Goal: Task Accomplishment & Management: Complete application form

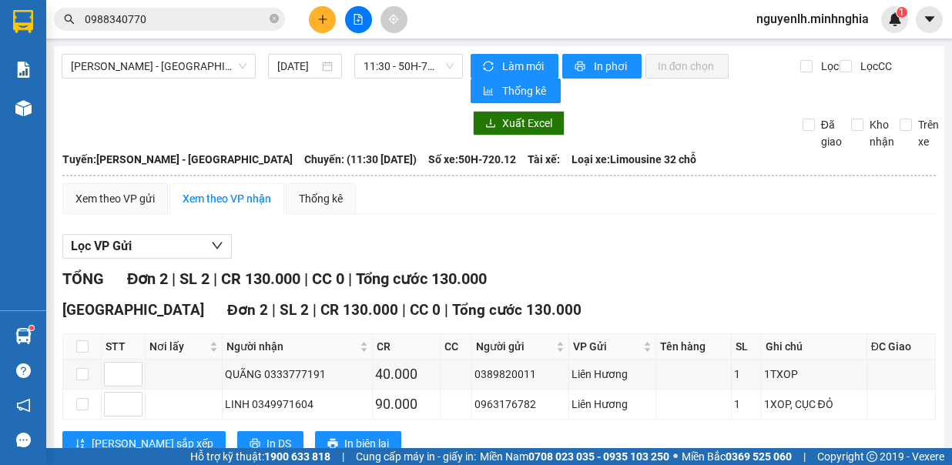
click at [321, 22] on icon "plus" at bounding box center [322, 19] width 11 height 11
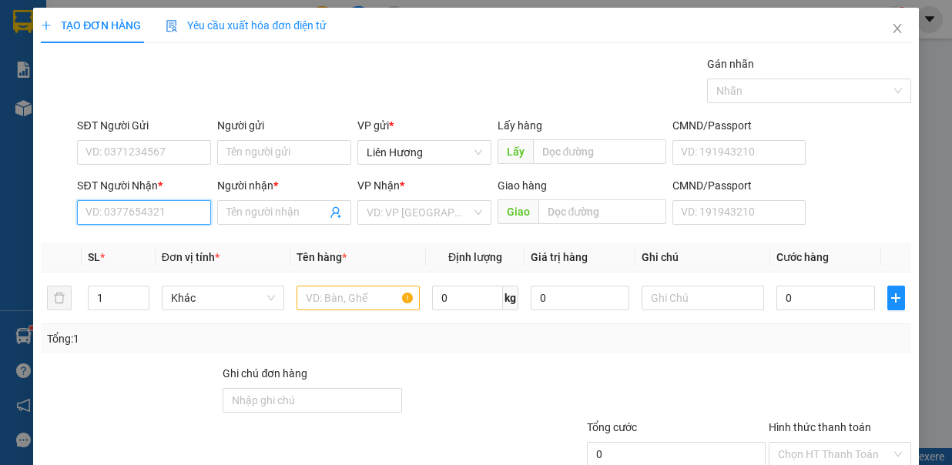
click at [149, 222] on input "SĐT Người Nhận *" at bounding box center [144, 212] width 134 height 25
click at [330, 298] on input "text" at bounding box center [358, 298] width 123 height 25
drag, startPoint x: 155, startPoint y: 211, endPoint x: 256, endPoint y: 422, distance: 234.0
click at [155, 214] on input "SĐT Người Nhận *" at bounding box center [144, 212] width 134 height 25
click at [130, 207] on input "SĐT Người Nhận *" at bounding box center [144, 212] width 134 height 25
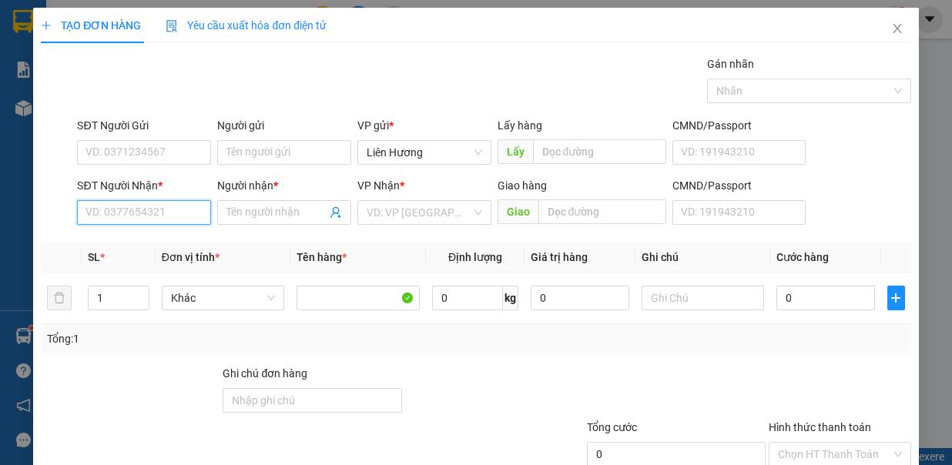
click at [161, 213] on input "SĐT Người Nhận *" at bounding box center [144, 212] width 134 height 25
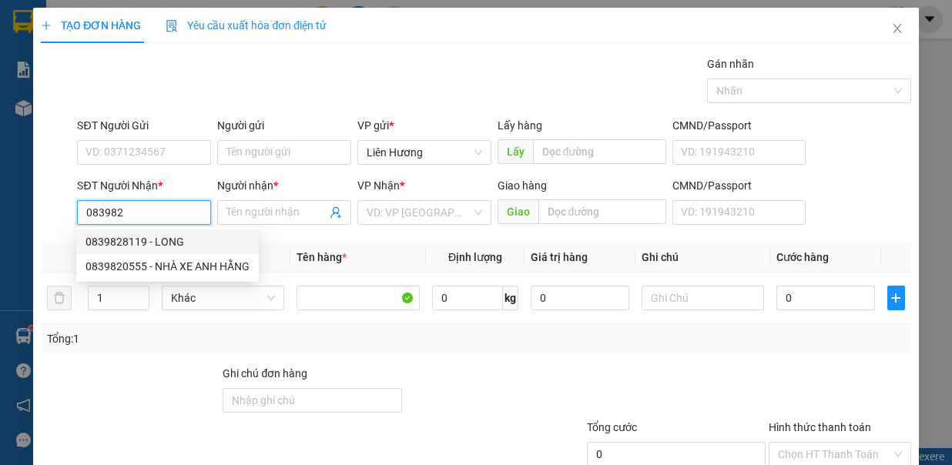
click at [197, 240] on div "0839828119 - LONG" at bounding box center [168, 241] width 164 height 17
type input "0839828119"
type input "LONG"
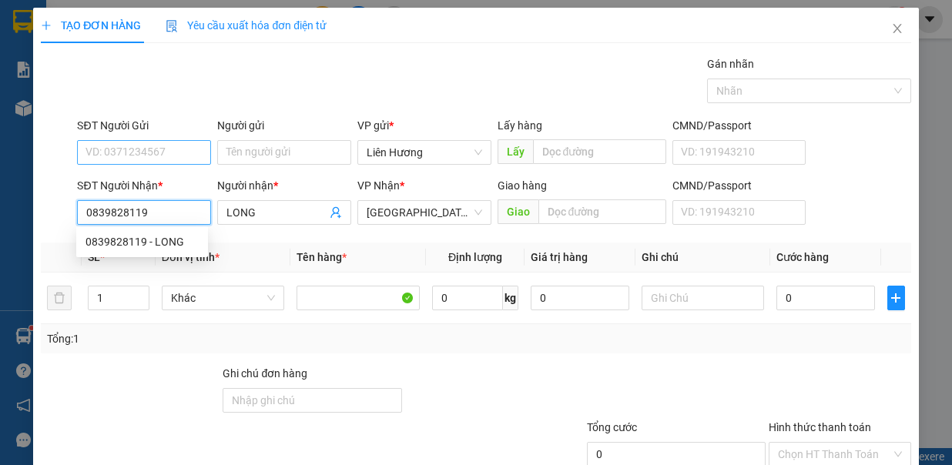
type input "0839828119"
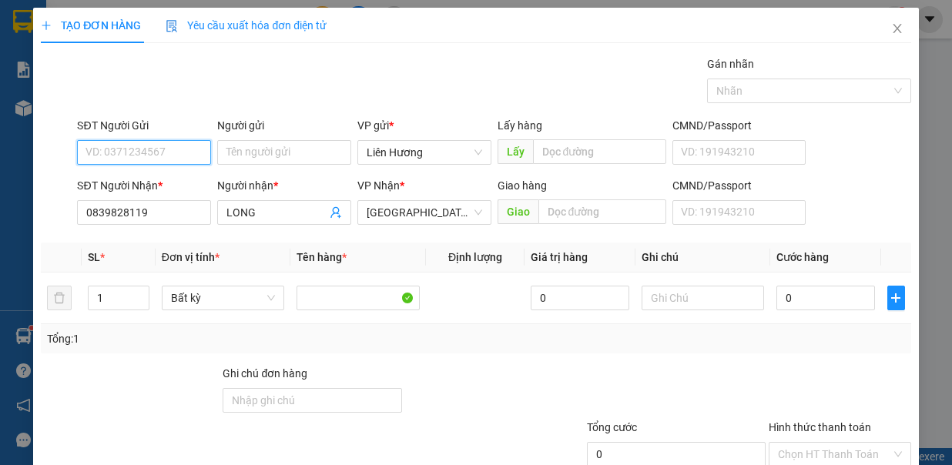
click at [110, 142] on input "SĐT Người Gửi" at bounding box center [144, 152] width 134 height 25
click at [151, 186] on div "0913111990" at bounding box center [142, 181] width 113 height 17
type input "0913111990"
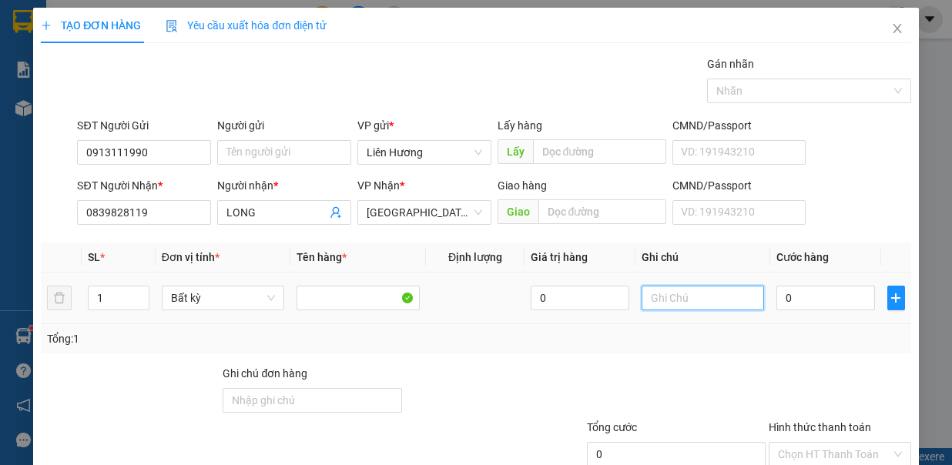
click at [663, 295] on input "text" at bounding box center [703, 298] width 123 height 25
type input "1 TH XỐP - MỰC"
type input "4"
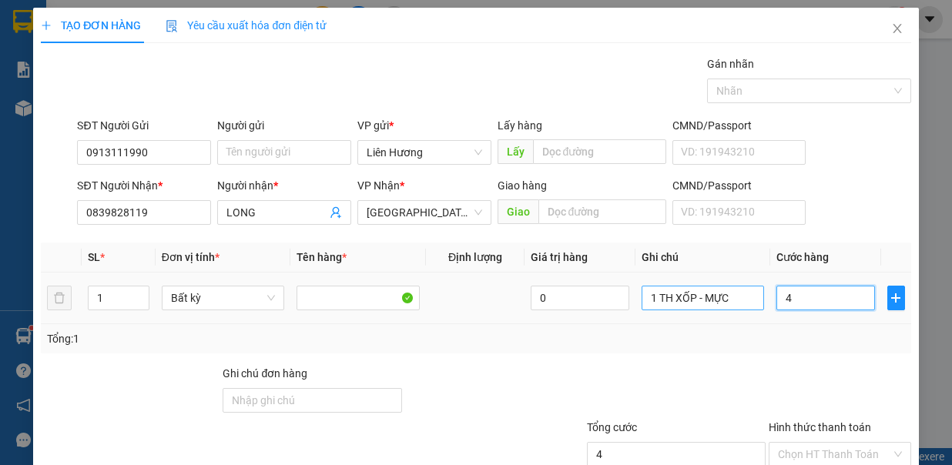
type input "49"
type input "4"
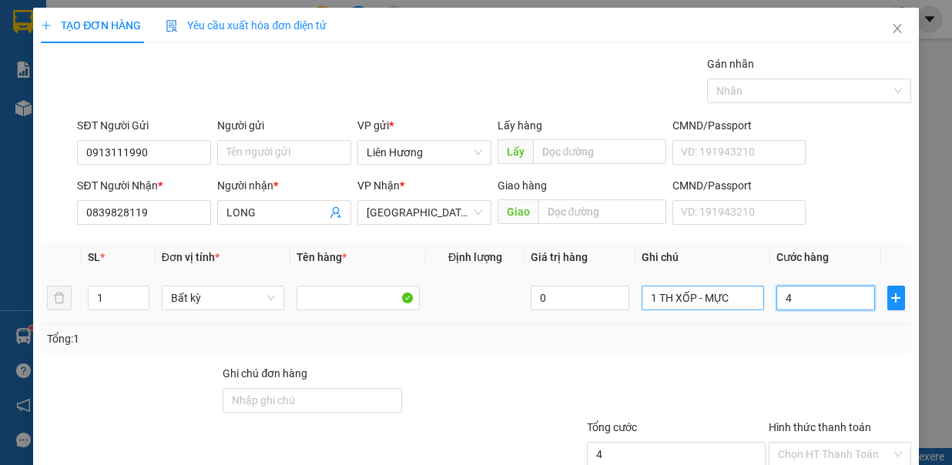
type input "4"
type input "49"
type input "4"
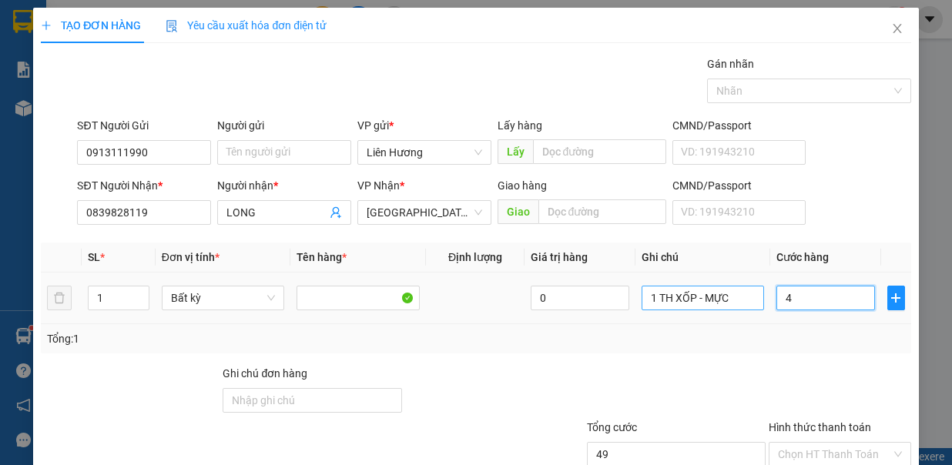
type input "4"
type input "40"
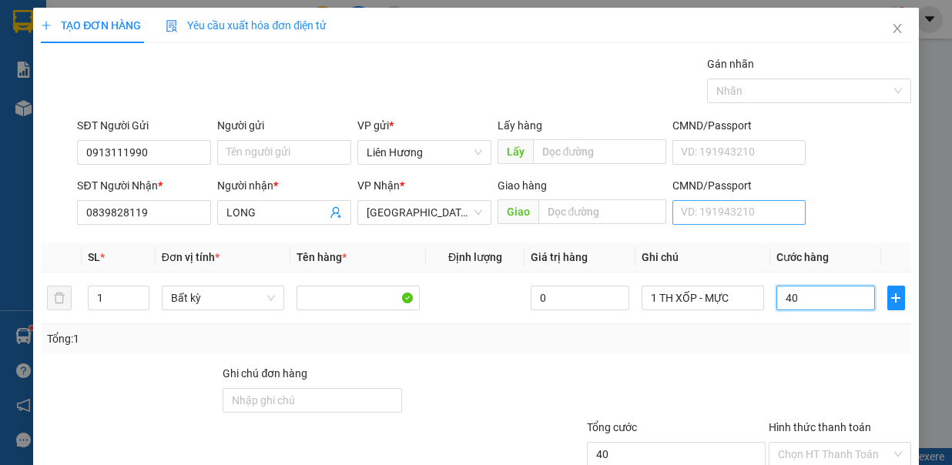
scroll to position [102, 0]
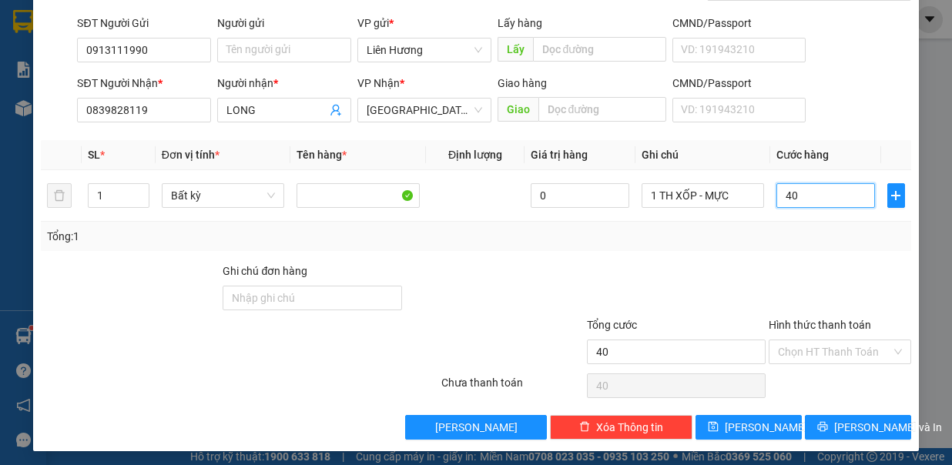
type input "40.000"
click at [821, 352] on input "Hình thức thanh toán" at bounding box center [834, 352] width 113 height 23
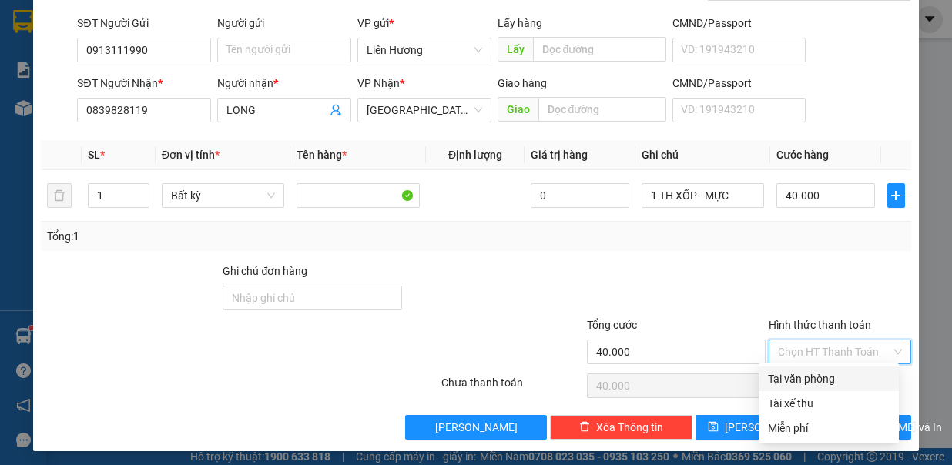
click at [821, 342] on input "Hình thức thanh toán" at bounding box center [834, 352] width 113 height 23
click at [818, 382] on div "Tại văn phòng" at bounding box center [829, 379] width 122 height 17
type input "0"
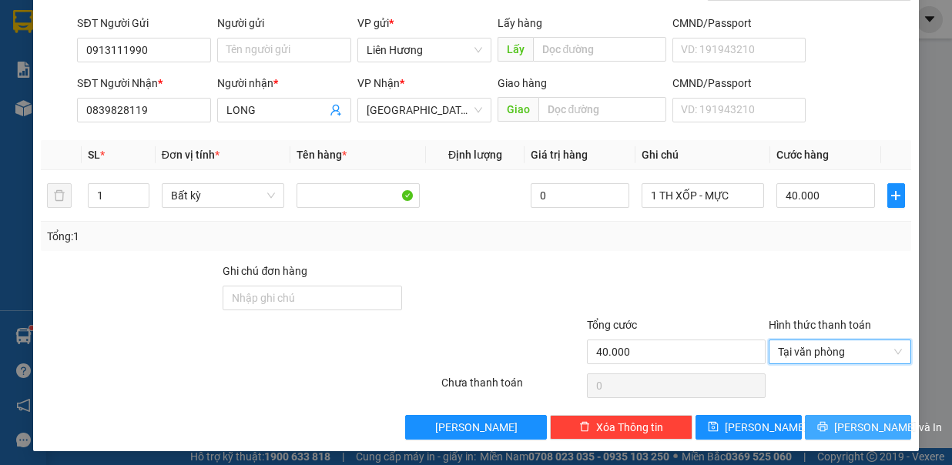
click at [838, 428] on span "[PERSON_NAME] và In" at bounding box center [889, 427] width 108 height 17
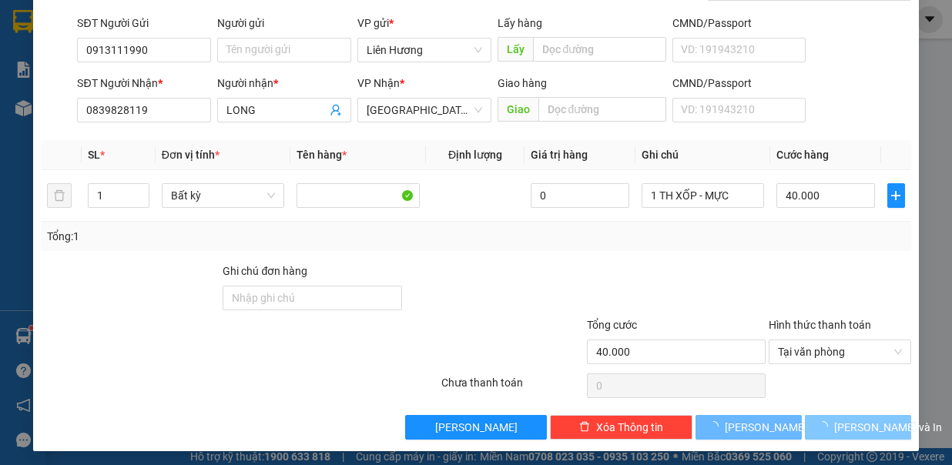
scroll to position [0, 0]
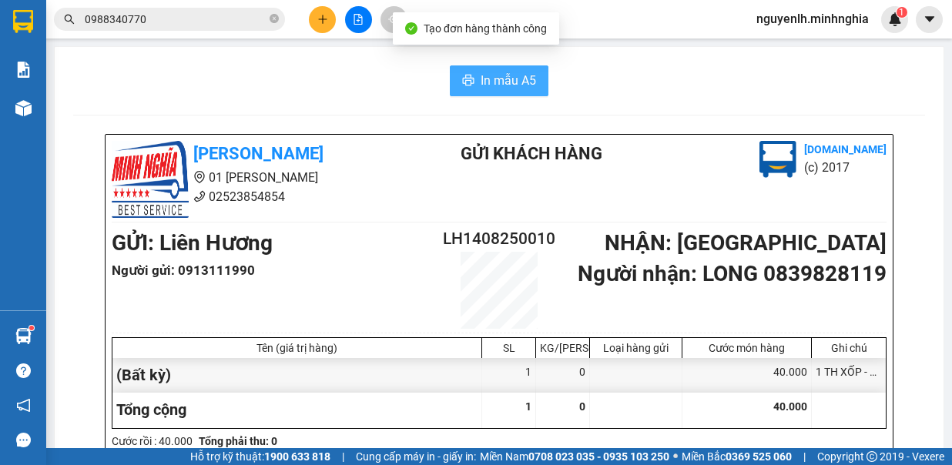
click at [490, 82] on span "In mẫu A5" at bounding box center [508, 80] width 55 height 19
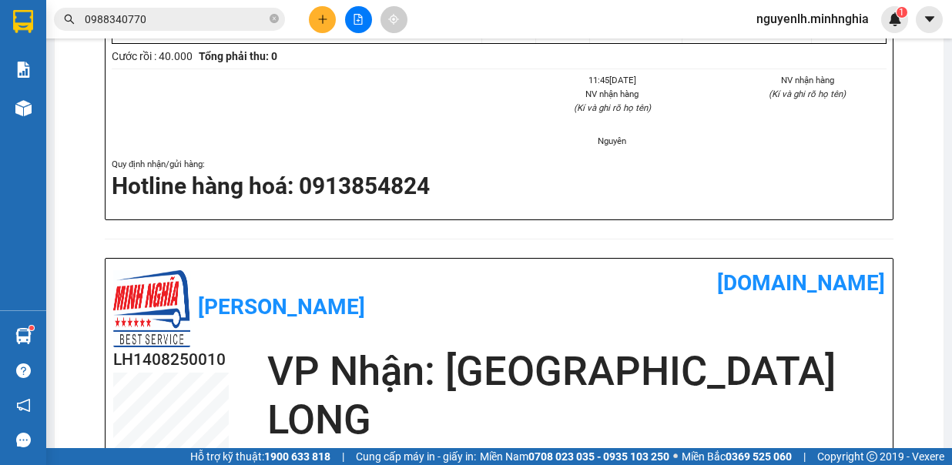
click at [195, 25] on input "0988340770" at bounding box center [176, 19] width 182 height 17
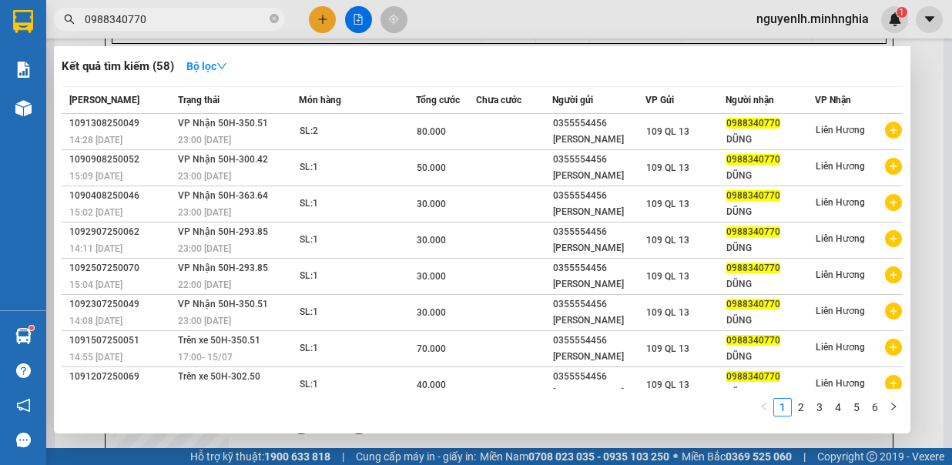
scroll to position [231, 0]
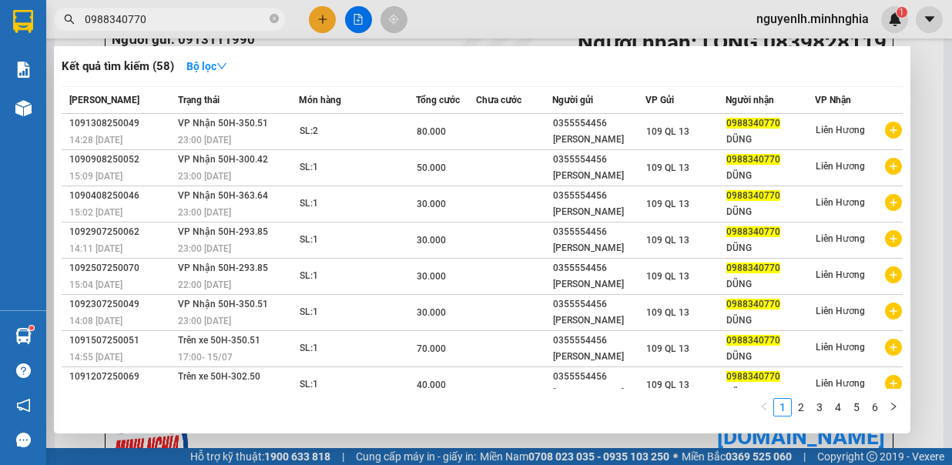
click at [313, 25] on div at bounding box center [476, 232] width 952 height 465
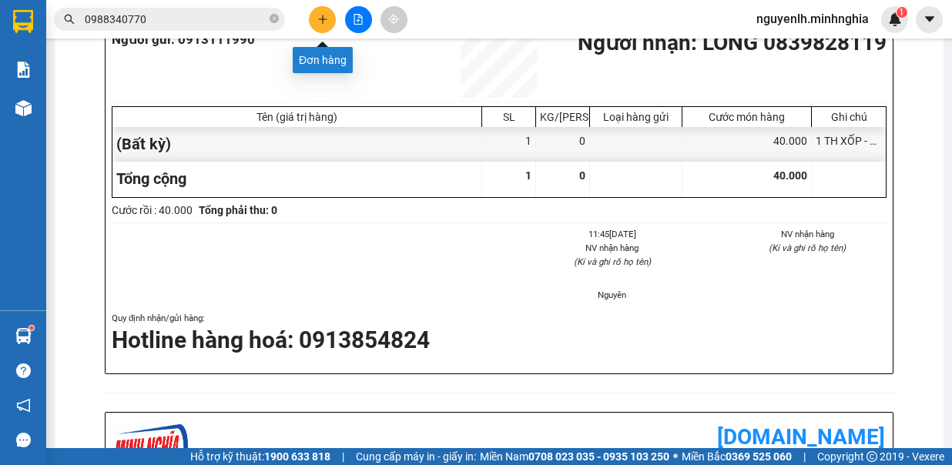
click at [324, 25] on button at bounding box center [322, 19] width 27 height 27
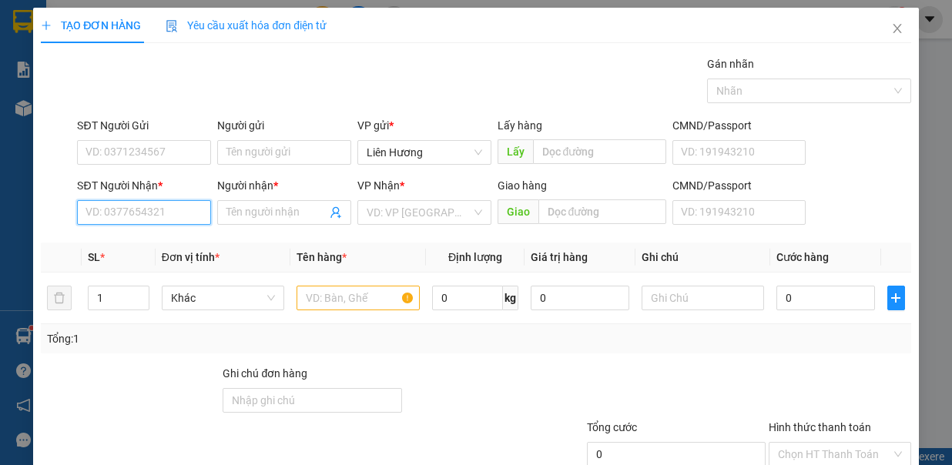
click at [183, 212] on input "SĐT Người Nhận *" at bounding box center [144, 212] width 134 height 25
click at [133, 247] on div "0364427844 - PHƯỢNG" at bounding box center [144, 241] width 116 height 17
type input "0364427844"
type input "PHƯỢNG"
type input "N3 VŨNG TÀU"
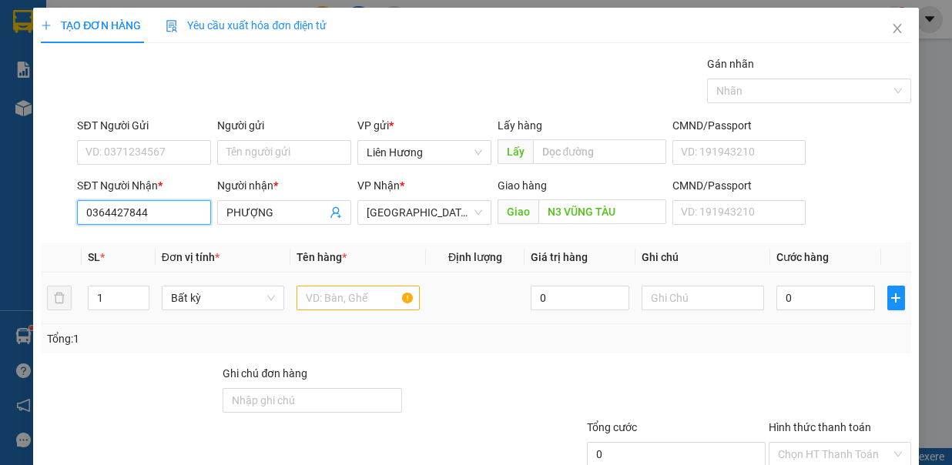
scroll to position [102, 0]
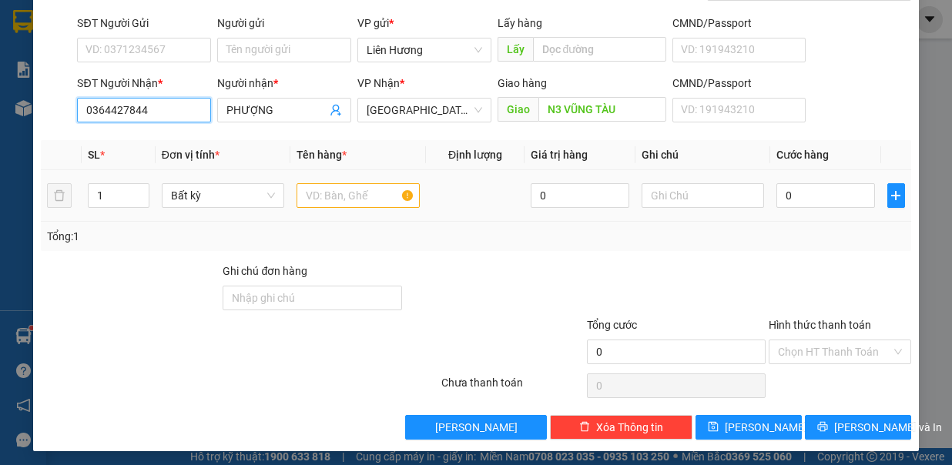
type input "0364427844"
click at [363, 194] on input "text" at bounding box center [358, 195] width 123 height 25
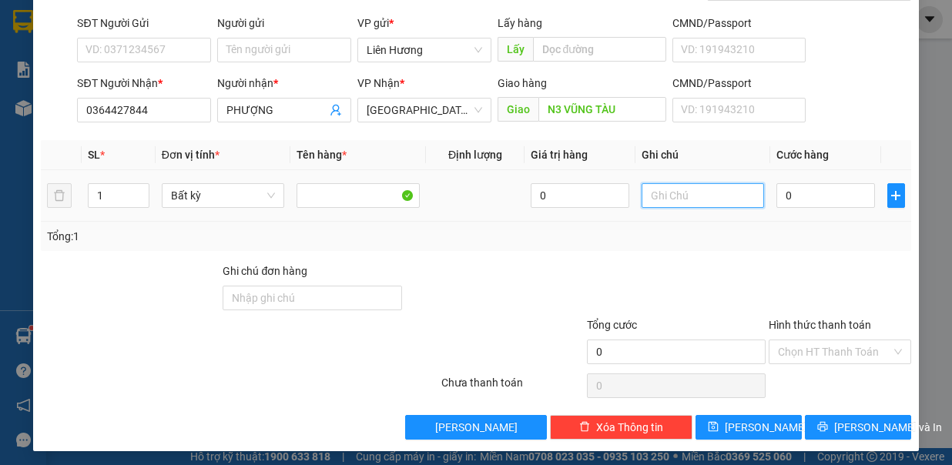
click at [666, 192] on input "text" at bounding box center [703, 195] width 123 height 25
click at [670, 196] on input "text" at bounding box center [703, 195] width 123 height 25
type input "2B TÁ0"
click at [110, 193] on input "1" at bounding box center [119, 195] width 60 height 23
click at [140, 193] on span "Decrease Value" at bounding box center [140, 200] width 17 height 14
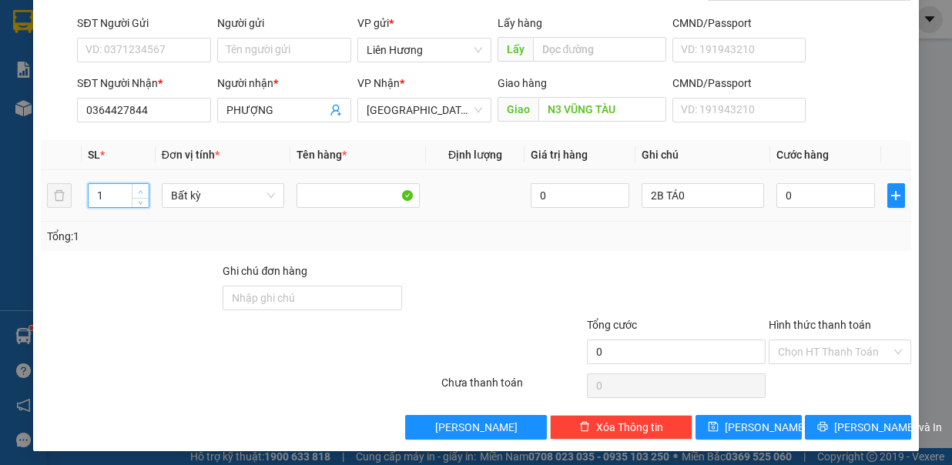
click at [140, 190] on icon "up" at bounding box center [140, 192] width 5 height 5
click at [138, 190] on icon "up" at bounding box center [140, 192] width 5 height 5
click at [140, 198] on icon "down" at bounding box center [140, 200] width 5 height 5
type input "2"
click at [826, 194] on input "0" at bounding box center [826, 195] width 99 height 25
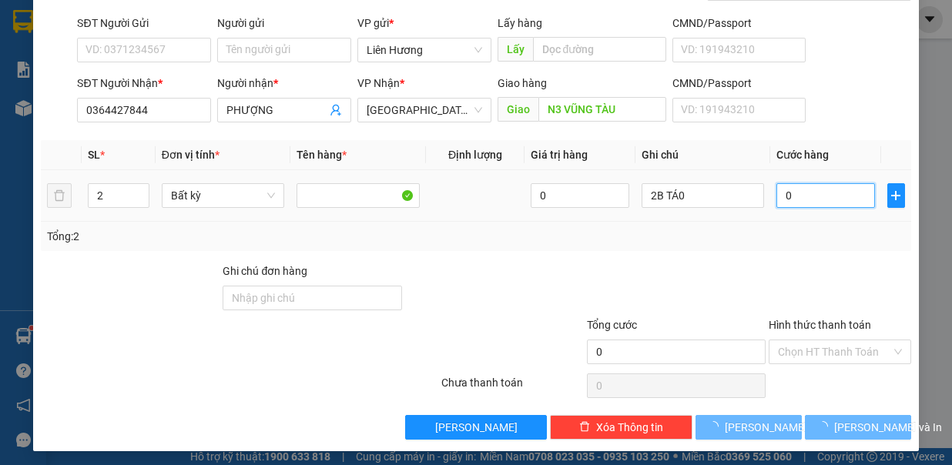
type input "7"
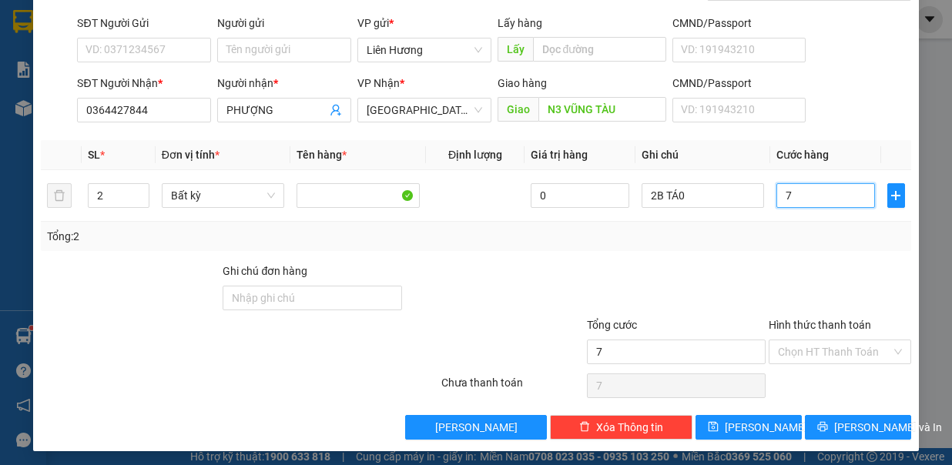
type input "7"
type input "70"
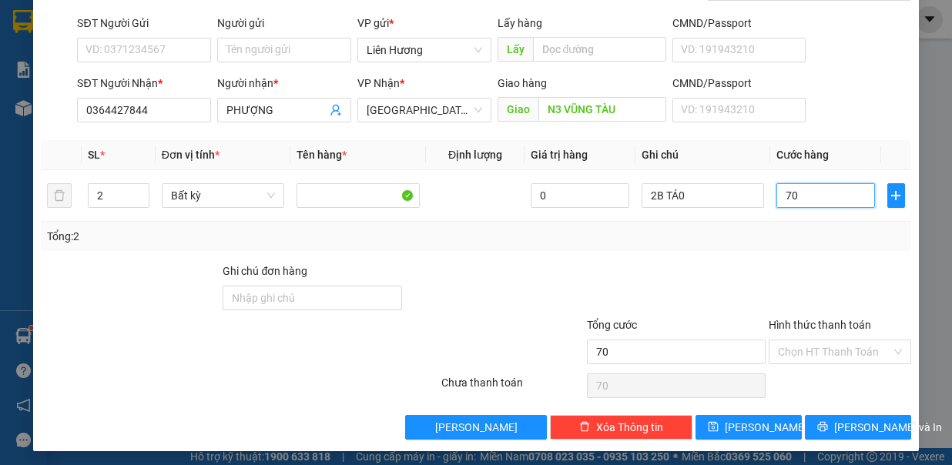
type input "700"
type input "7.000"
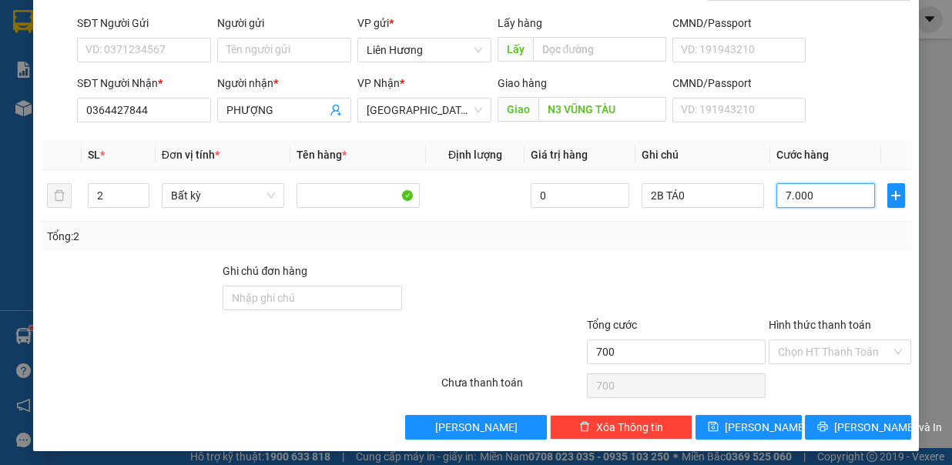
type input "7.000"
type input "70.000"
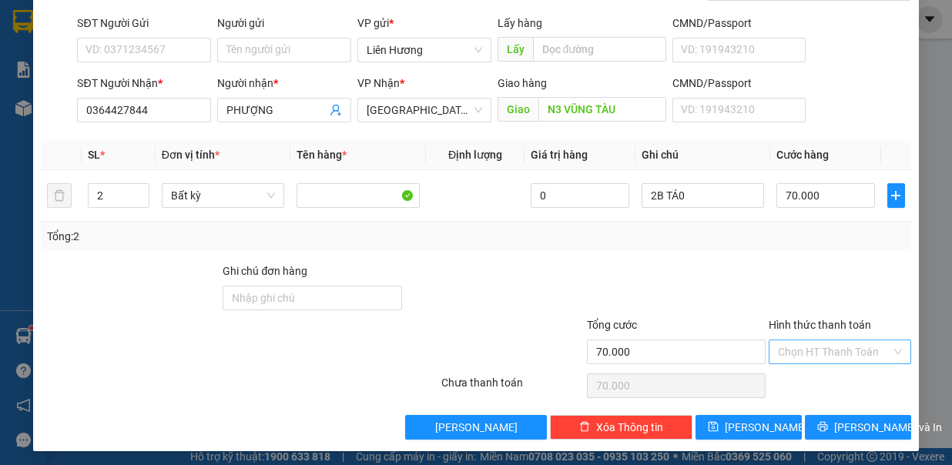
click at [859, 342] on input "Hình thức thanh toán" at bounding box center [834, 352] width 113 height 23
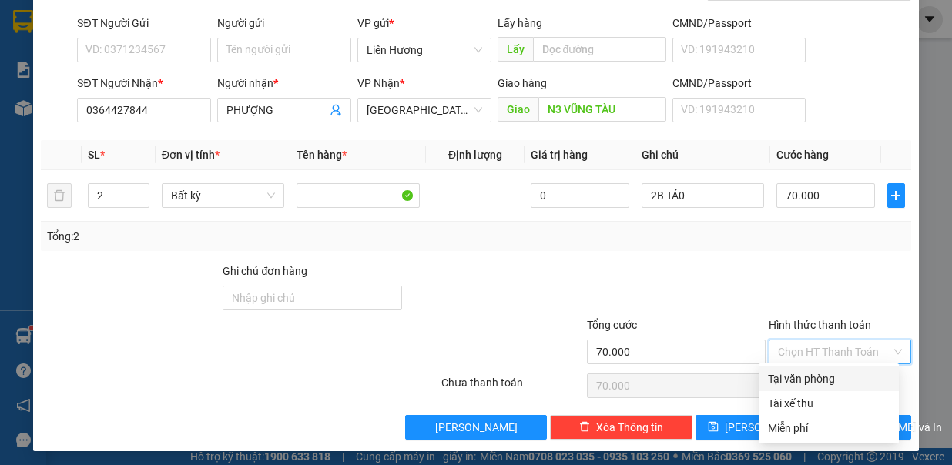
click at [814, 380] on div "Tại văn phòng" at bounding box center [829, 379] width 122 height 17
type input "0"
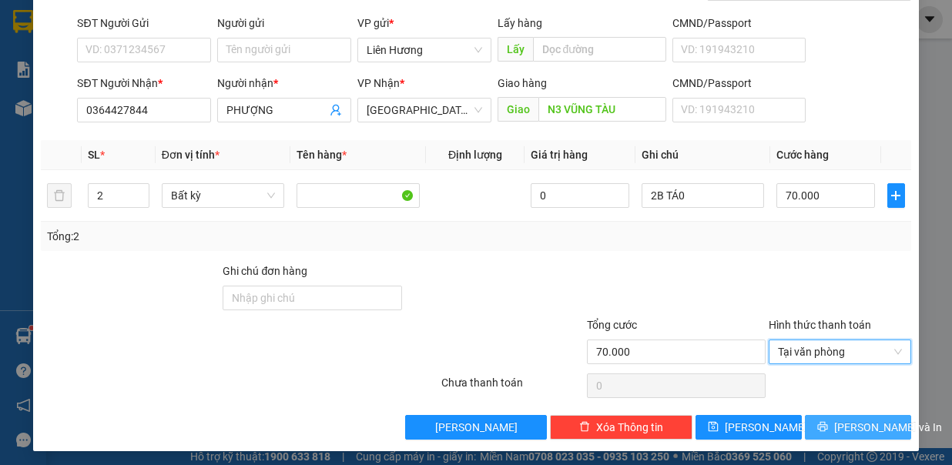
click at [845, 423] on span "[PERSON_NAME] và In" at bounding box center [889, 427] width 108 height 17
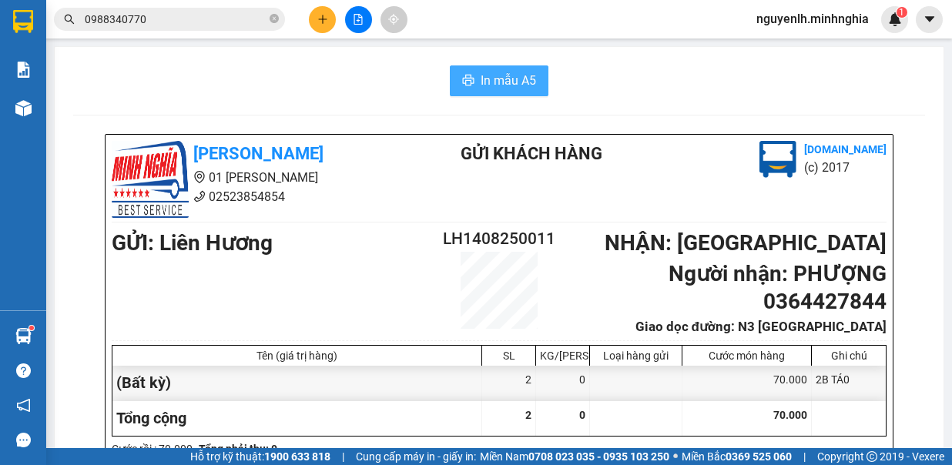
click at [464, 88] on span "printer" at bounding box center [468, 81] width 12 height 15
click at [323, 14] on icon "plus" at bounding box center [322, 19] width 11 height 11
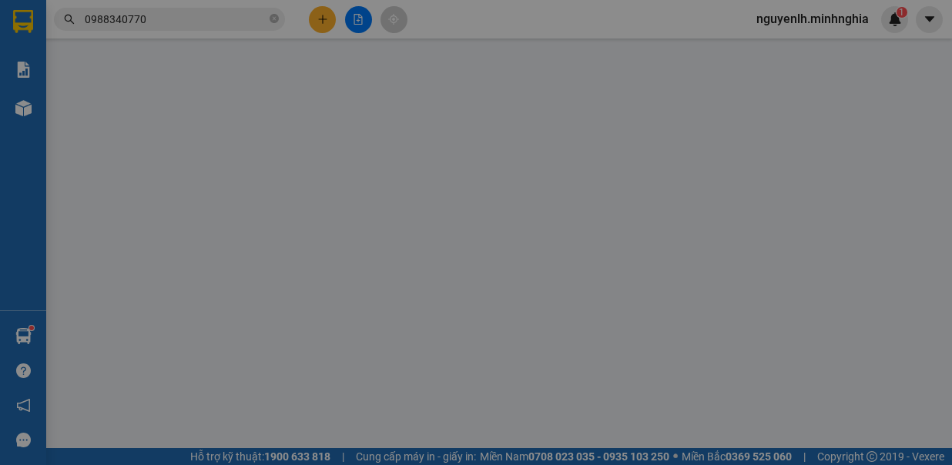
scroll to position [25, 0]
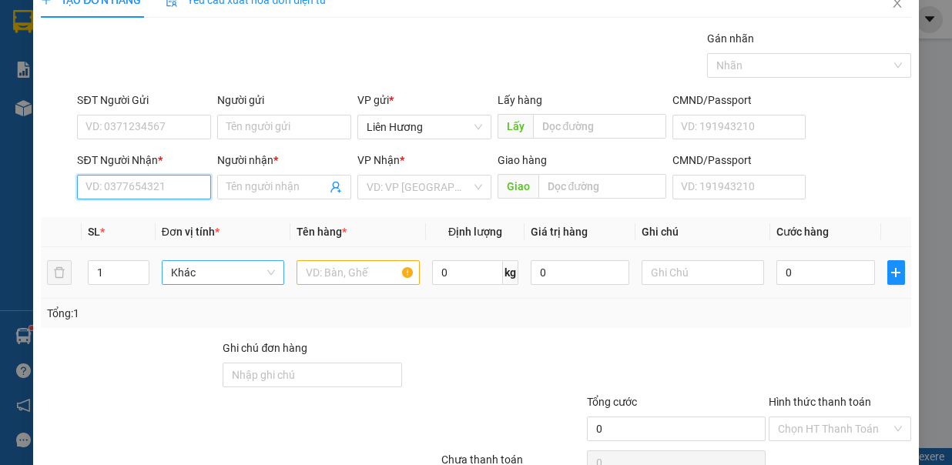
click at [120, 185] on input "SĐT Người Nhận *" at bounding box center [144, 187] width 134 height 25
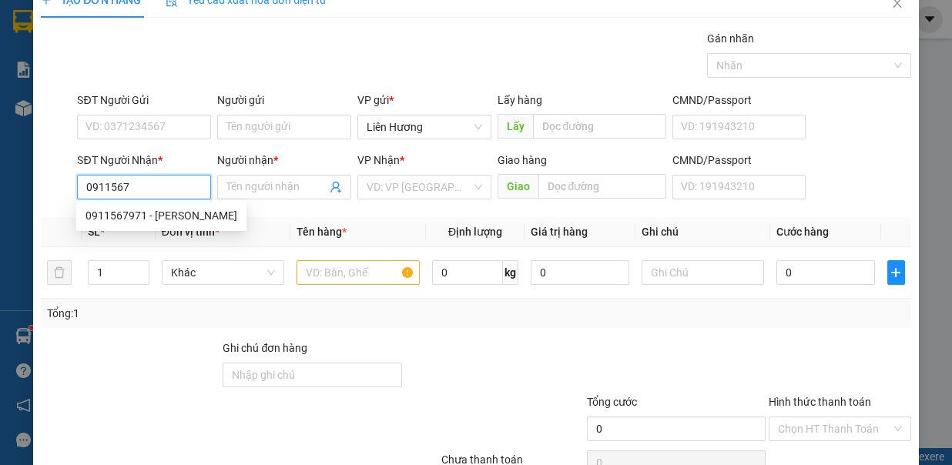
click at [132, 212] on div "0911567971 - [PERSON_NAME]" at bounding box center [162, 215] width 152 height 17
type input "0911567971"
type input "TRINH"
type input "0911567971"
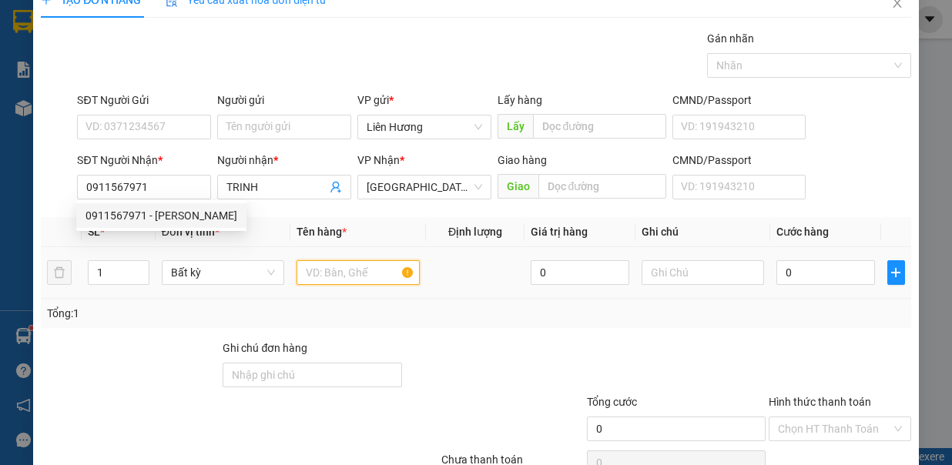
click at [315, 271] on input "text" at bounding box center [358, 272] width 123 height 25
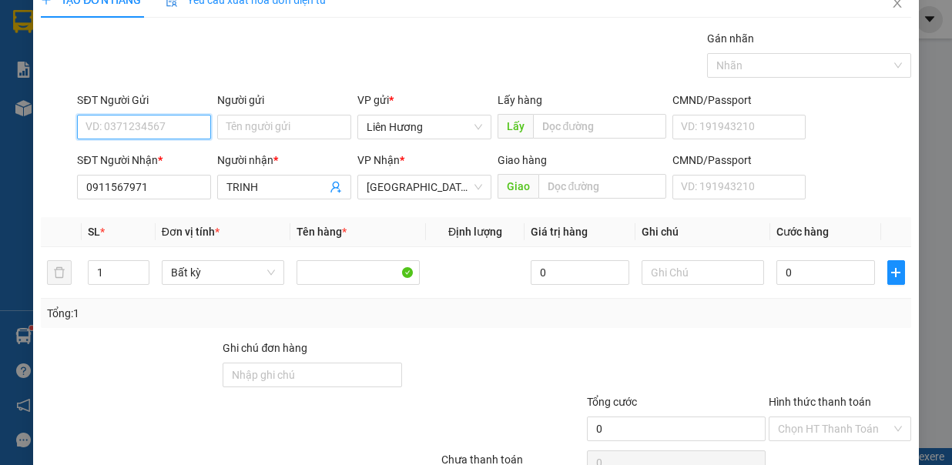
click at [166, 132] on input "SĐT Người Gửi" at bounding box center [144, 127] width 134 height 25
type input "0383414528"
click at [144, 153] on div "0383414528 - TUYẾT" at bounding box center [142, 156] width 113 height 17
type input "TUYẾT"
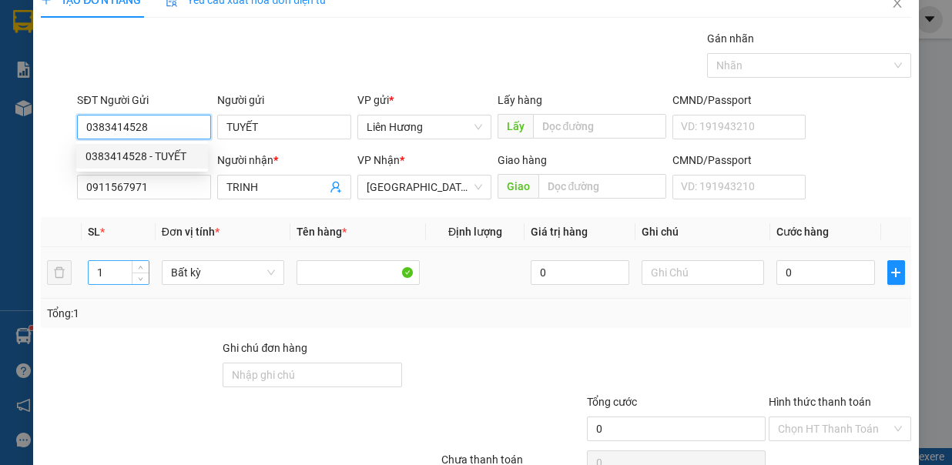
type input "0383414528"
click at [118, 261] on input "1" at bounding box center [119, 272] width 60 height 23
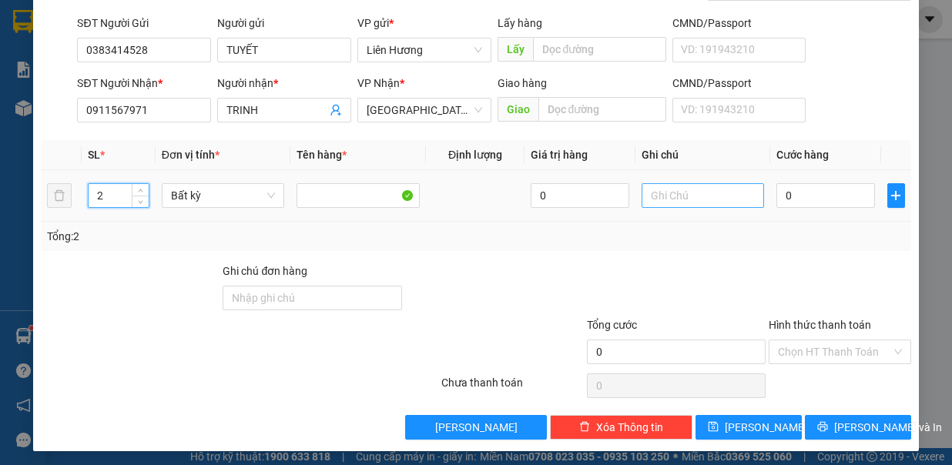
type input "2"
click at [663, 196] on input "text" at bounding box center [703, 195] width 123 height 25
type input "1TH XỐP+1 TH GIẤY"
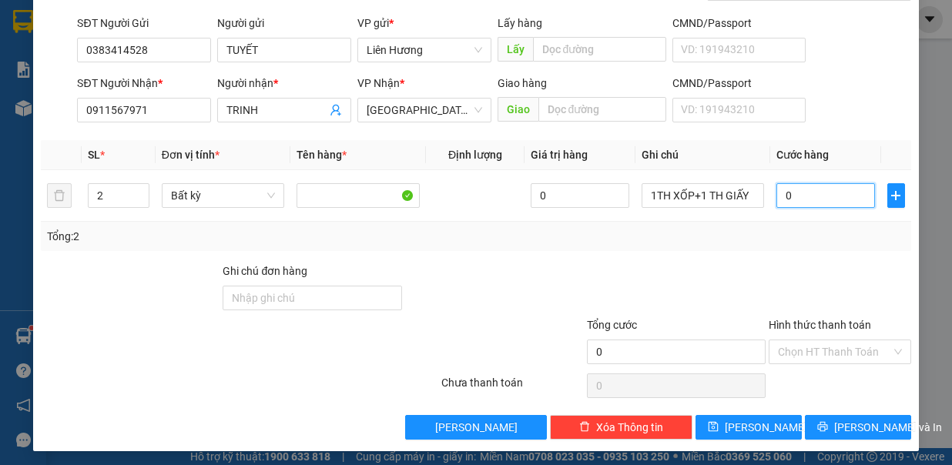
type input "1"
type input "100"
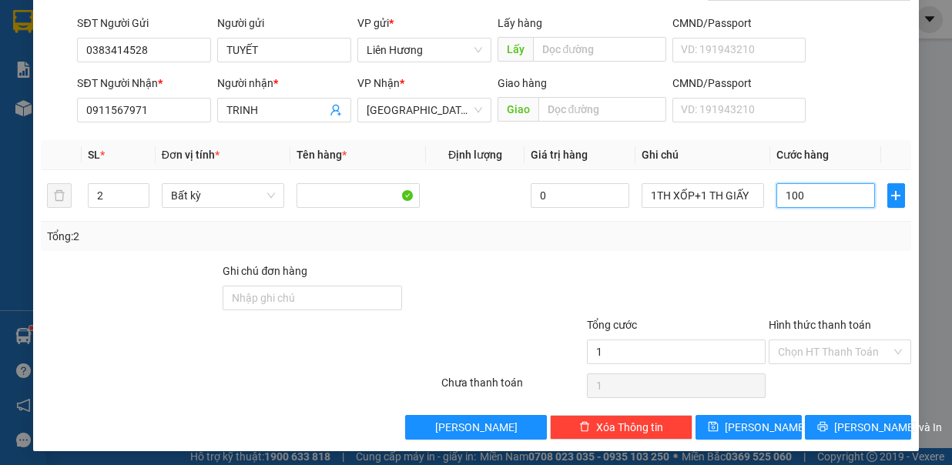
type input "100"
type input "100.000"
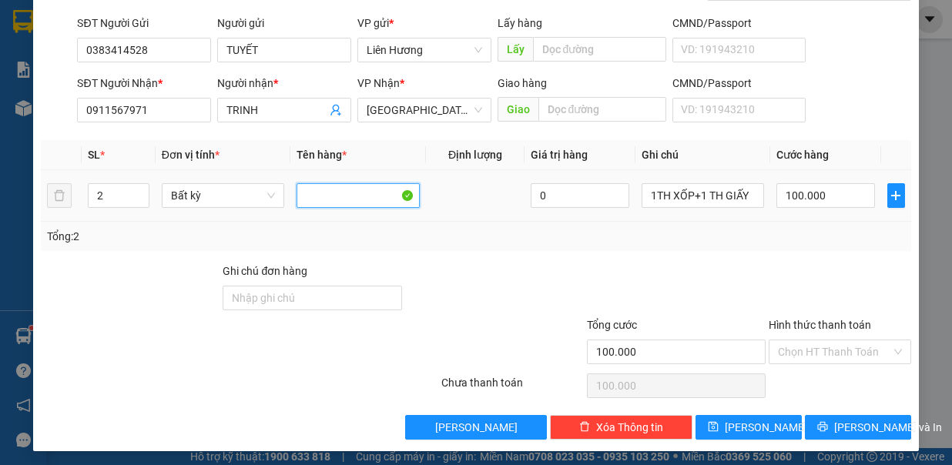
click at [373, 192] on input "text" at bounding box center [358, 195] width 123 height 25
type input "D"
type input "ĐỒ ĂN"
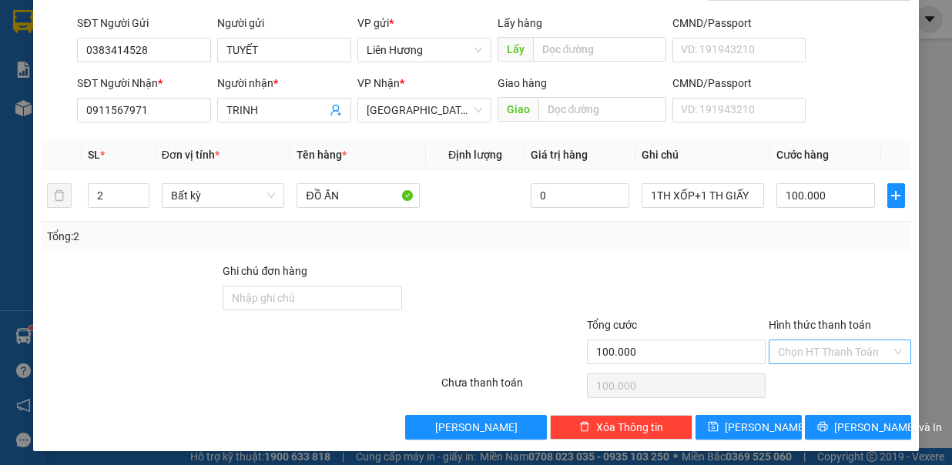
click at [778, 341] on input "Hình thức thanh toán" at bounding box center [834, 352] width 113 height 23
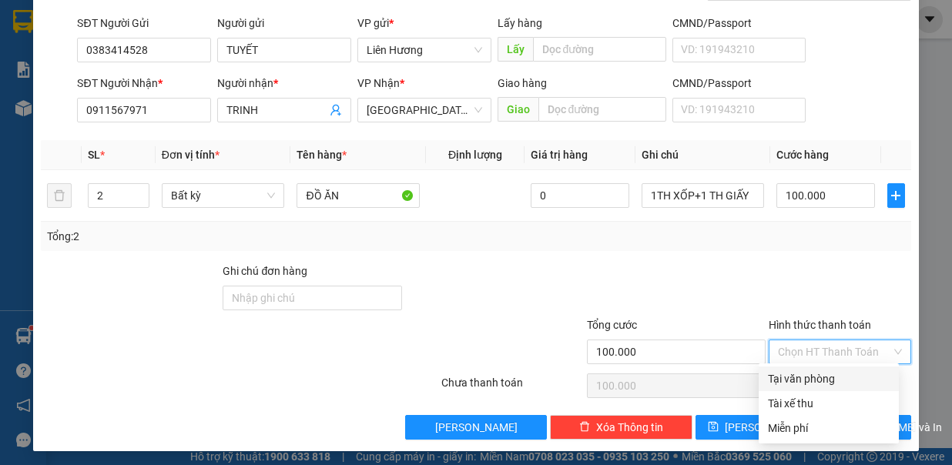
click at [811, 373] on div "Tại văn phòng" at bounding box center [829, 379] width 122 height 17
type input "0"
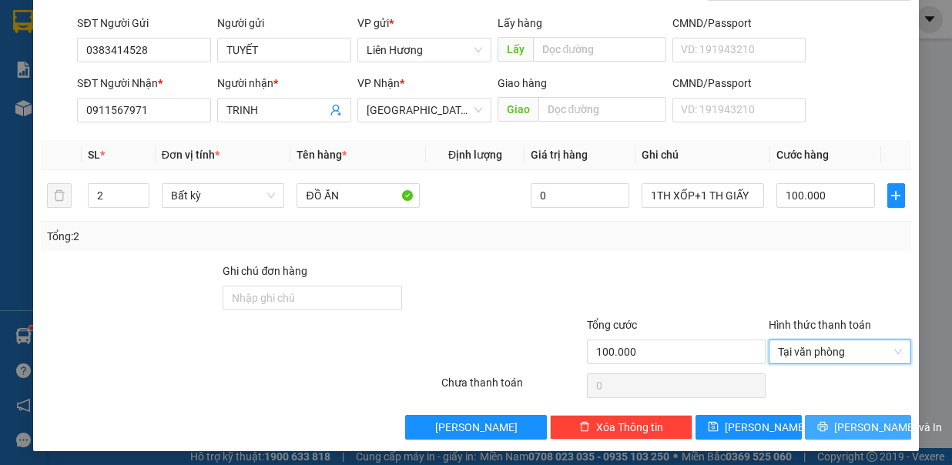
click at [847, 422] on span "[PERSON_NAME] và In" at bounding box center [889, 427] width 108 height 17
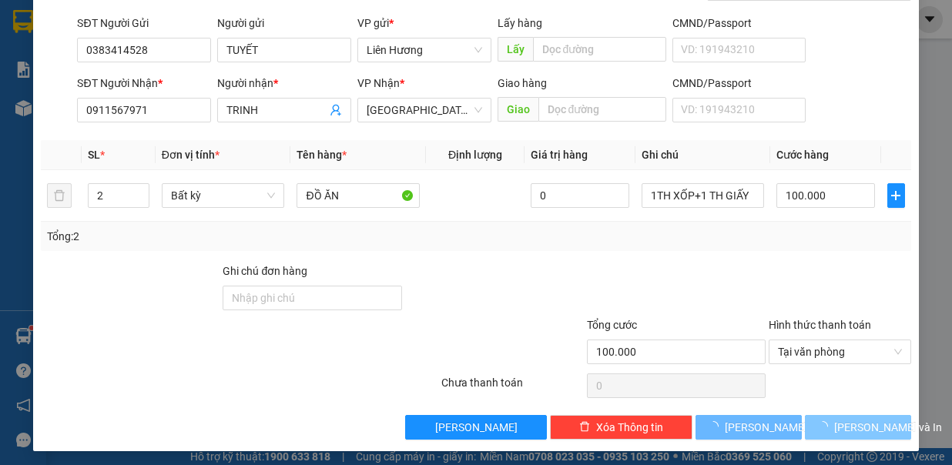
scroll to position [0, 0]
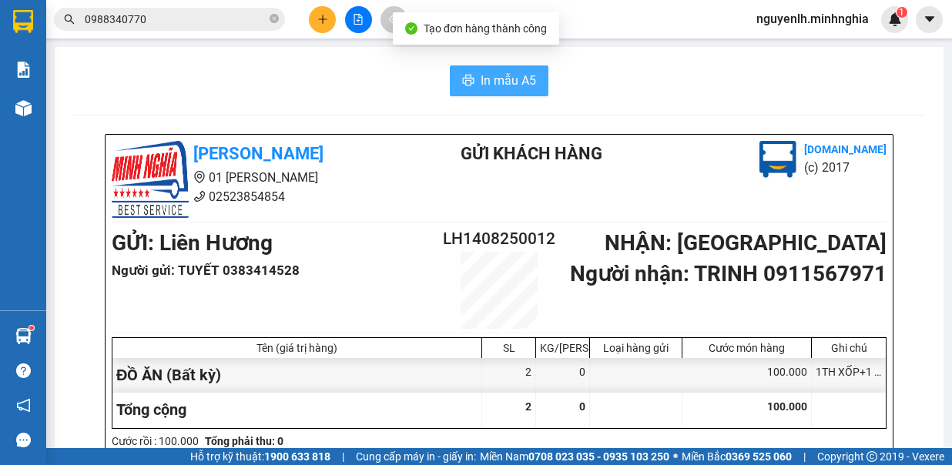
click at [484, 76] on span "In mẫu A5" at bounding box center [508, 80] width 55 height 19
